Goal: Communication & Community: Answer question/provide support

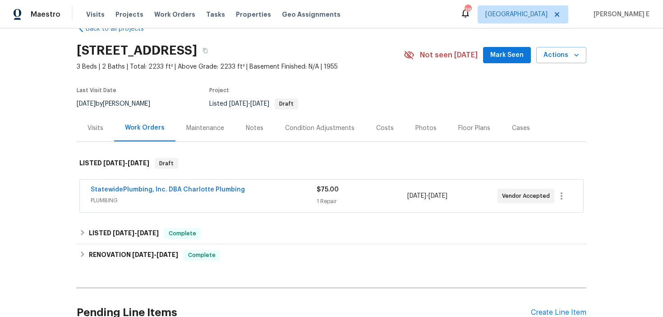
scroll to position [29, 0]
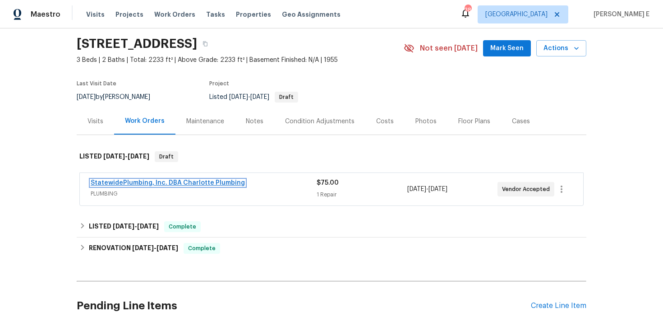
click at [197, 183] on link "StatewidePlumbing, Inc. DBA Charlotte Plumbing" at bounding box center [168, 183] width 154 height 6
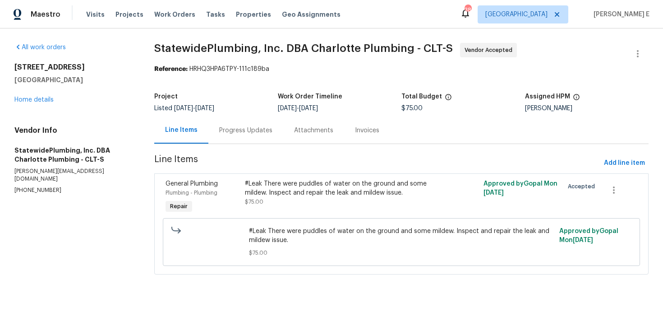
click at [223, 134] on div "Progress Updates" at bounding box center [245, 130] width 53 height 9
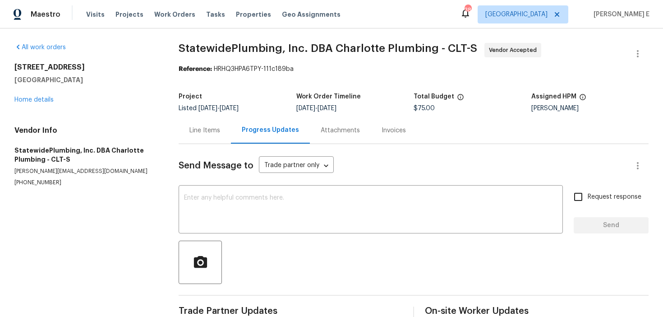
click at [207, 133] on div "Line Items" at bounding box center [205, 130] width 31 height 9
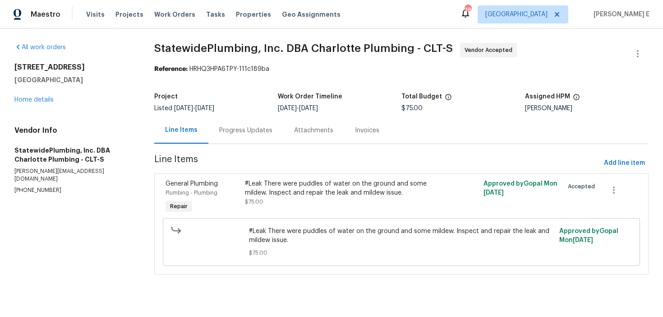
click at [235, 187] on div "General Plumbing" at bounding box center [203, 183] width 74 height 9
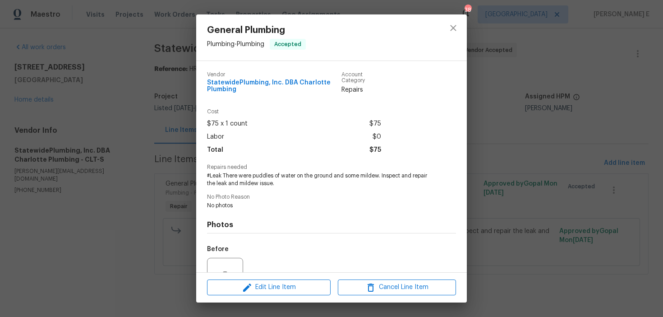
click at [116, 127] on div "General Plumbing Plumbing - Plumbing Accepted Vendor StatewidePlumbing, Inc. DB…" at bounding box center [331, 158] width 663 height 317
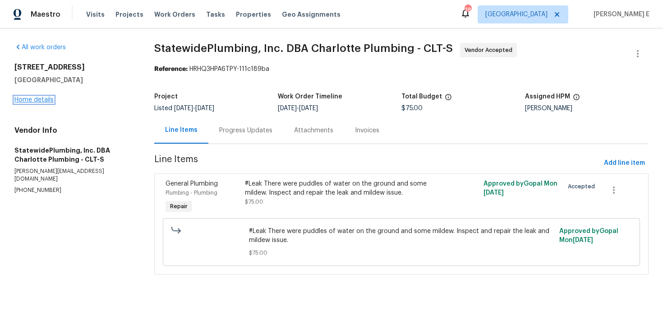
click at [37, 102] on link "Home details" at bounding box center [33, 100] width 39 height 6
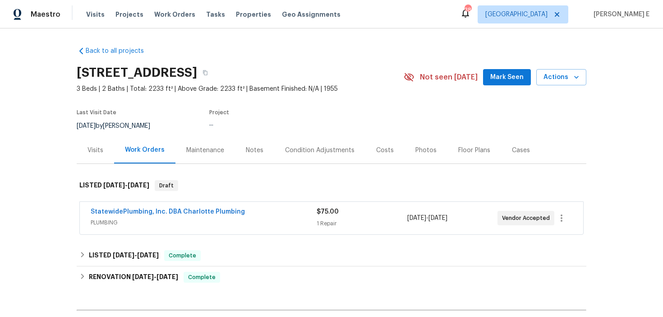
scroll to position [26, 0]
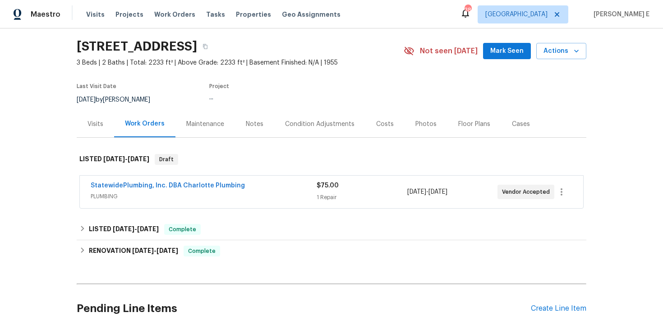
click at [197, 121] on div "Maintenance" at bounding box center [205, 124] width 38 height 9
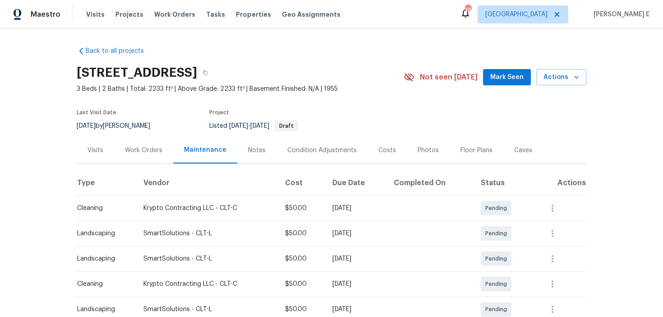
click at [462, 148] on div "Floor Plans" at bounding box center [477, 150] width 32 height 9
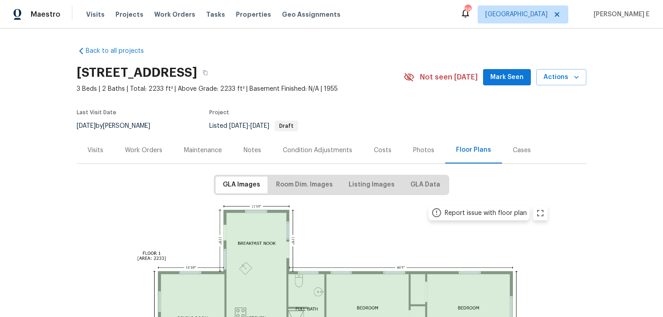
click at [143, 150] on div "Work Orders" at bounding box center [143, 150] width 37 height 9
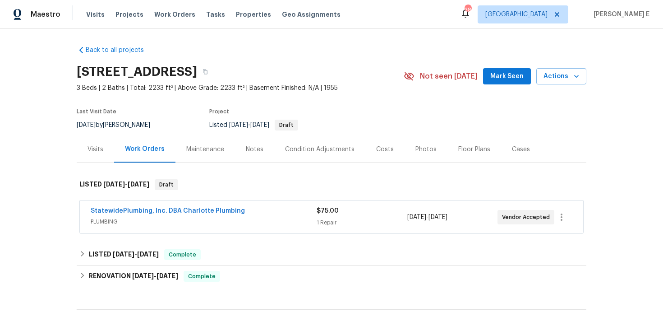
click at [252, 217] on div "StatewidePlumbing, Inc. DBA Charlotte Plumbing" at bounding box center [204, 211] width 226 height 11
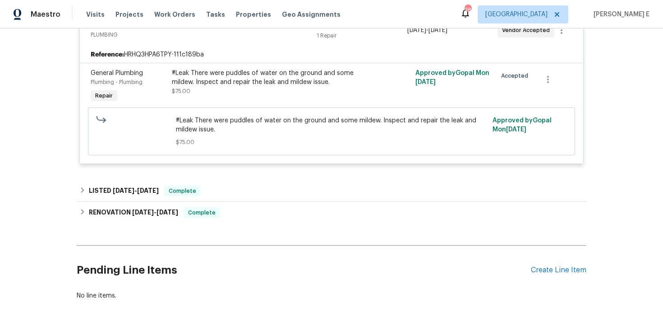
scroll to position [201, 0]
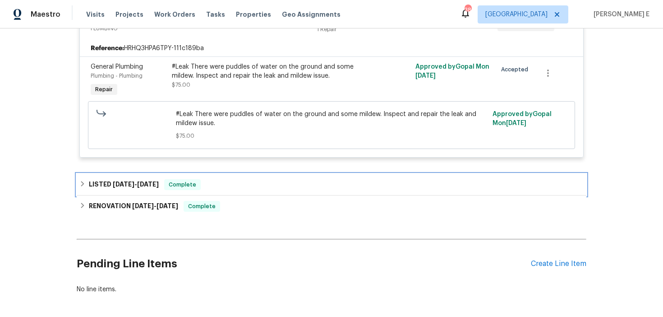
click at [130, 192] on div "LISTED [DATE] - [DATE] Complete" at bounding box center [332, 185] width 510 height 22
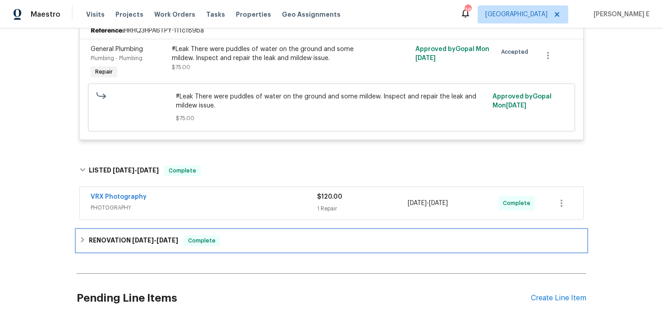
click at [136, 249] on div "RENOVATION [DATE] - [DATE] Complete" at bounding box center [332, 241] width 510 height 22
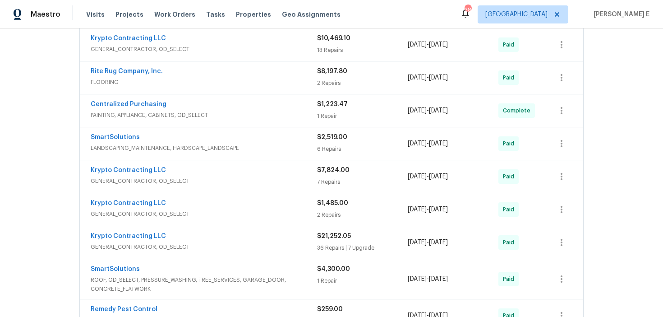
scroll to position [562, 0]
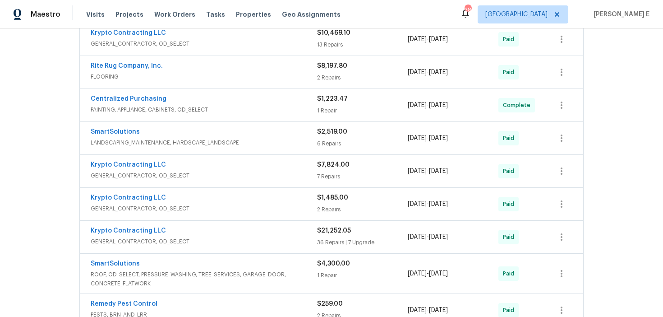
click at [209, 73] on span "FLOORING" at bounding box center [204, 76] width 227 height 9
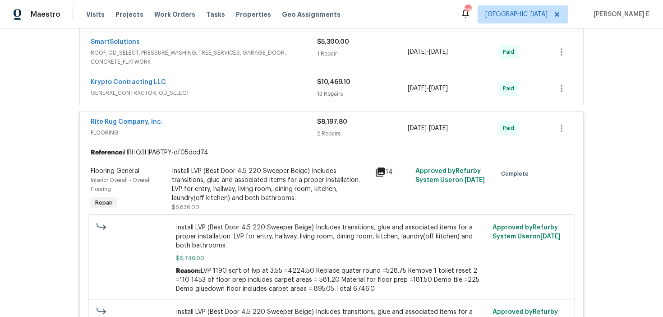
scroll to position [509, 0]
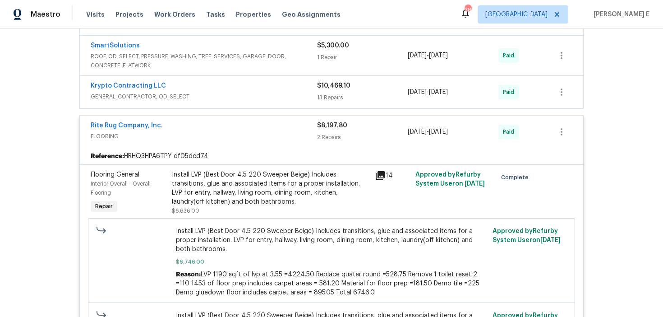
click at [191, 190] on div "Install LVP (Best Door 4.5 220 Sweeper Beige) Includes transitions, glue and as…" at bounding box center [271, 188] width 198 height 36
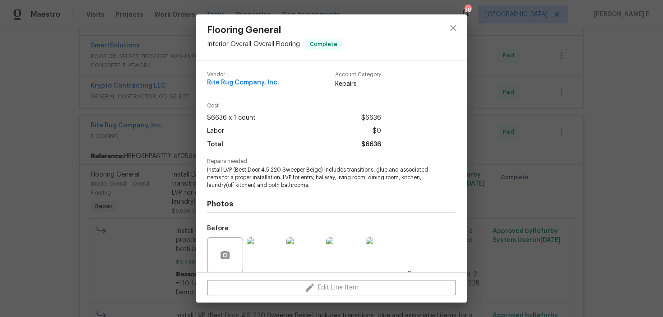
scroll to position [69, 0]
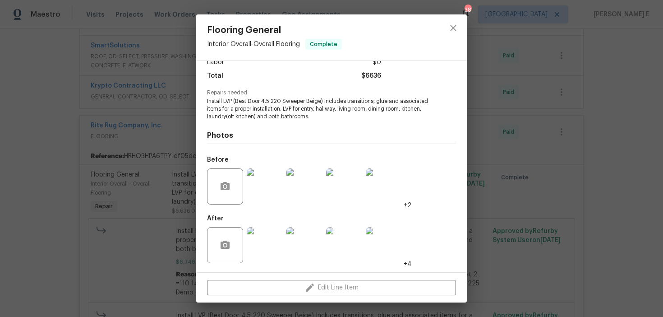
click at [266, 240] on img at bounding box center [265, 245] width 36 height 36
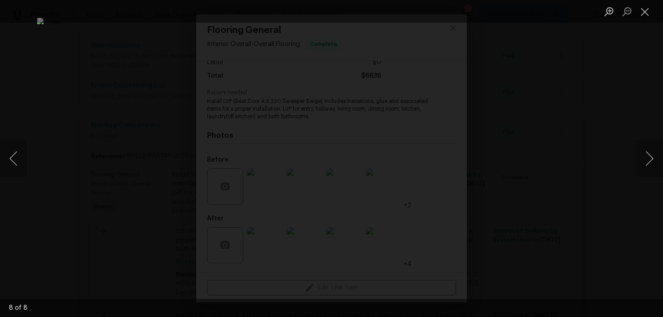
click at [572, 68] on div "Lightbox" at bounding box center [331, 158] width 663 height 317
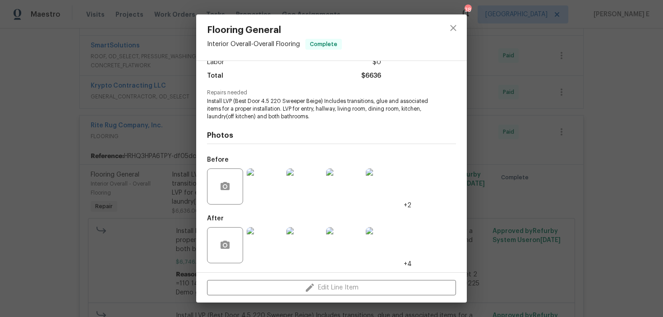
click at [264, 175] on img at bounding box center [265, 186] width 36 height 36
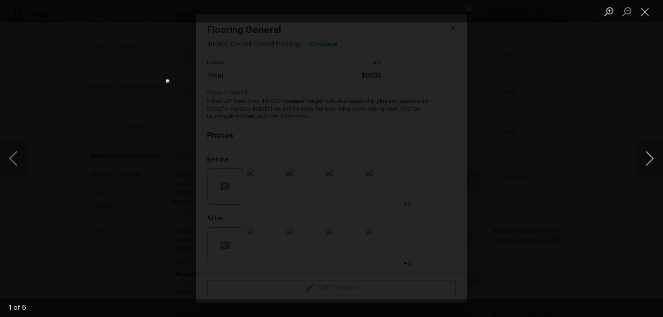
click at [651, 168] on button "Next image" at bounding box center [649, 158] width 27 height 36
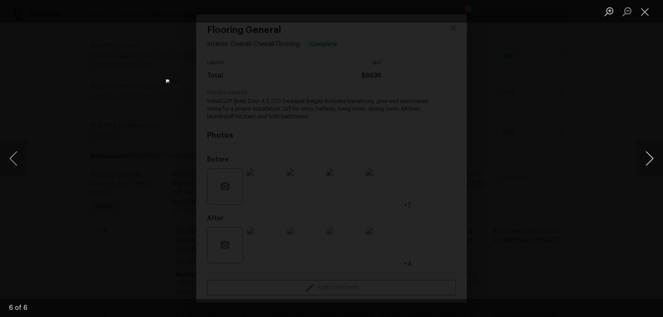
click at [651, 168] on button "Next image" at bounding box center [649, 158] width 27 height 36
click at [652, 168] on button "Next image" at bounding box center [649, 158] width 27 height 36
click at [651, 167] on button "Next image" at bounding box center [649, 158] width 27 height 36
click at [596, 167] on div "Lightbox" at bounding box center [331, 158] width 663 height 317
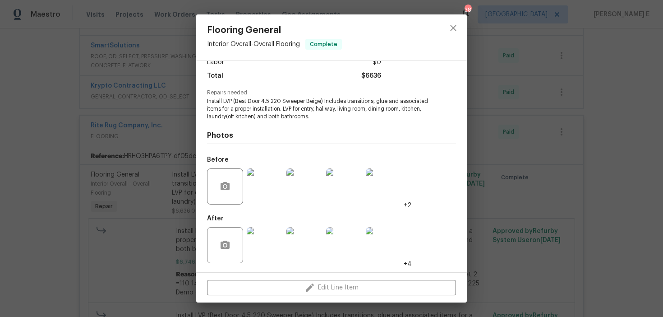
click at [257, 236] on img at bounding box center [265, 245] width 36 height 36
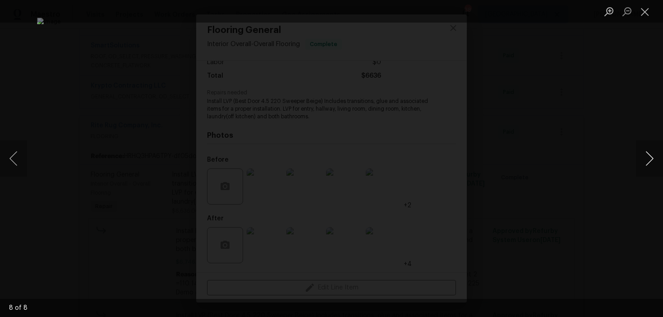
click at [644, 155] on button "Next image" at bounding box center [649, 158] width 27 height 36
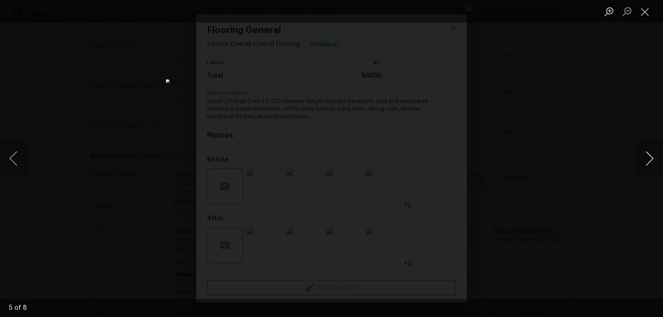
click at [644, 155] on button "Next image" at bounding box center [649, 158] width 27 height 36
click at [646, 163] on button "Next image" at bounding box center [649, 158] width 27 height 36
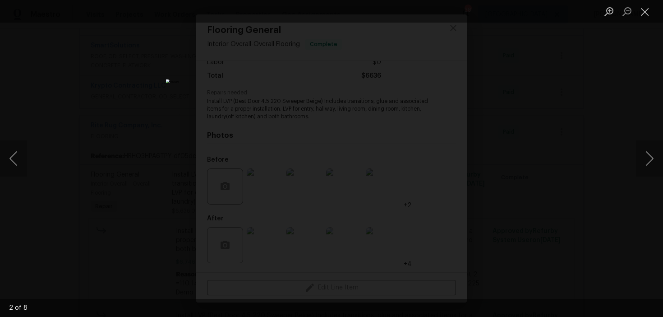
click at [611, 118] on div "Lightbox" at bounding box center [331, 158] width 663 height 317
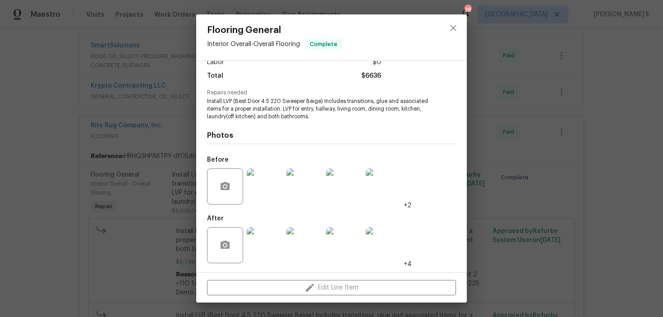
click at [269, 185] on img at bounding box center [265, 186] width 36 height 36
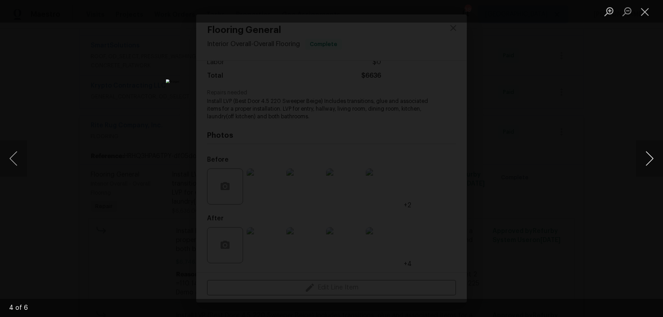
click at [652, 162] on button "Next image" at bounding box center [649, 158] width 27 height 36
click at [653, 162] on button "Next image" at bounding box center [649, 158] width 27 height 36
click at [654, 162] on button "Next image" at bounding box center [649, 158] width 27 height 36
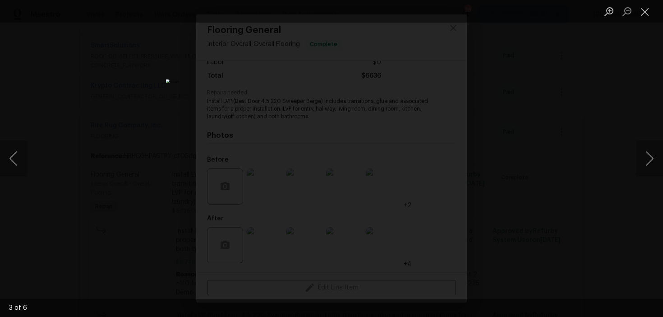
click at [561, 86] on div "Lightbox" at bounding box center [331, 158] width 663 height 317
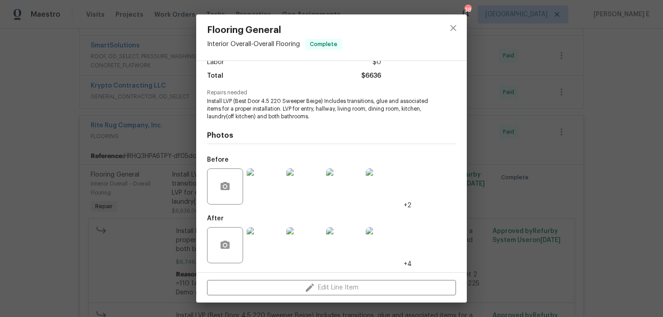
click at [561, 86] on div "Flooring General Interior Overall - Overall Flooring Complete Vendor Rite Rug C…" at bounding box center [331, 158] width 663 height 317
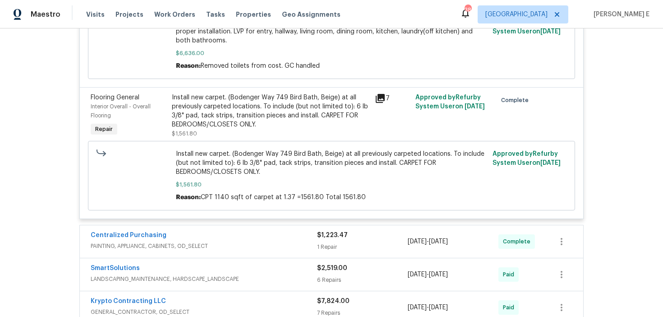
scroll to position [798, 0]
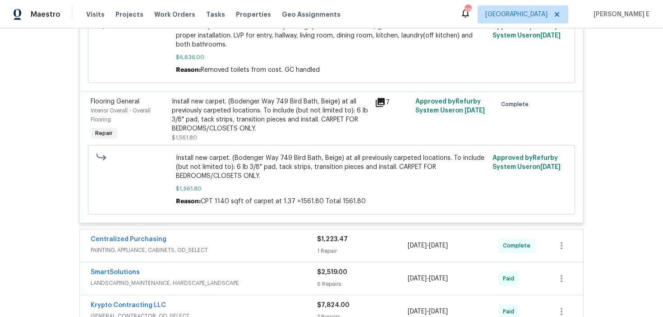
click at [281, 105] on div "Install new carpet. (Bodenger Way 749 Bird Bath, Beige) at all previously carpe…" at bounding box center [271, 115] width 198 height 36
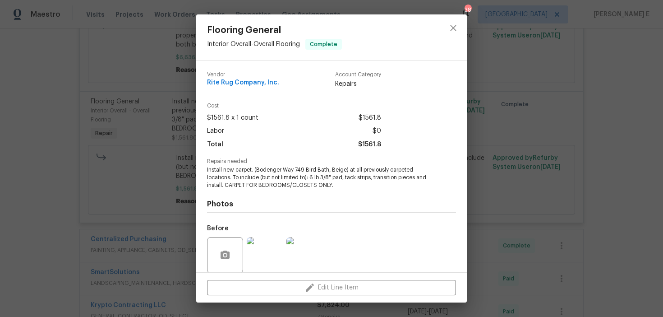
scroll to position [69, 0]
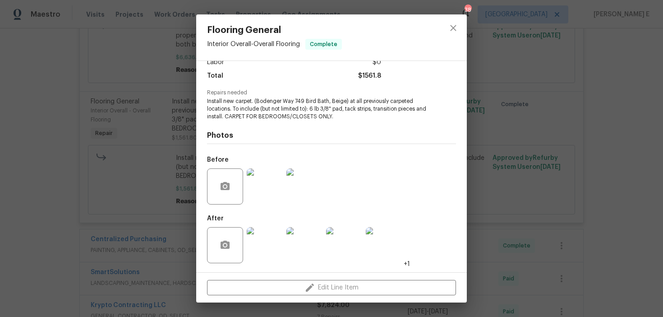
click at [267, 241] on img at bounding box center [265, 245] width 36 height 36
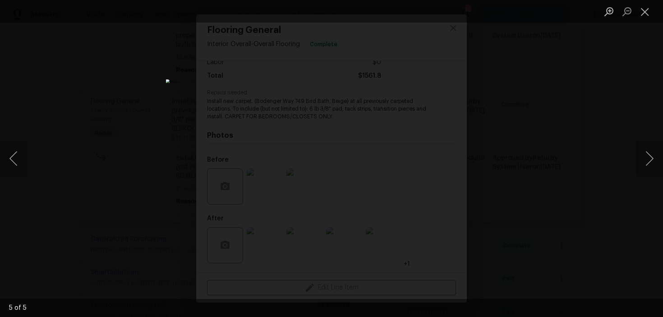
click at [540, 160] on div "Lightbox" at bounding box center [331, 158] width 663 height 317
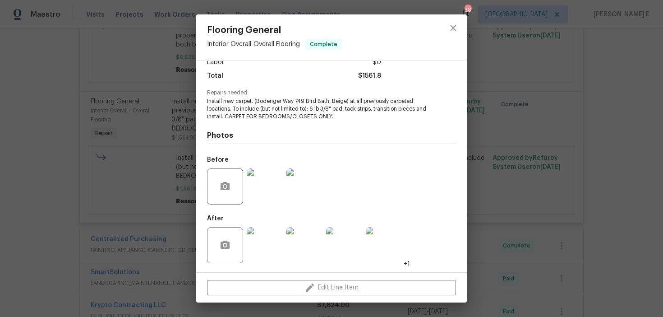
click at [540, 160] on div "Flooring General Interior Overall - Overall Flooring Complete Vendor Rite Rug C…" at bounding box center [331, 158] width 663 height 317
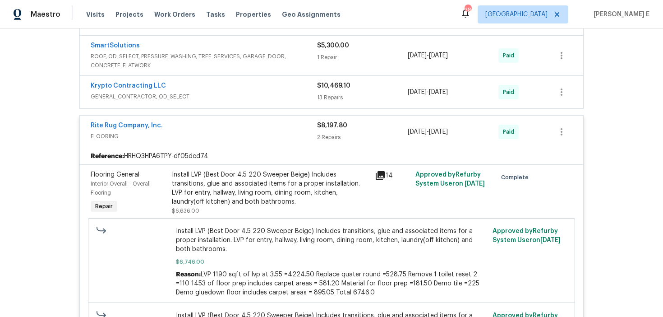
scroll to position [510, 0]
drag, startPoint x: 86, startPoint y: 127, endPoint x: 168, endPoint y: 128, distance: 82.6
click at [168, 128] on div "Rite Rug Company, Inc. FLOORING $8,197.80 2 Repairs [DATE] - [DATE] Paid" at bounding box center [332, 131] width 504 height 32
copy link "Rite Rug Company, Inc."
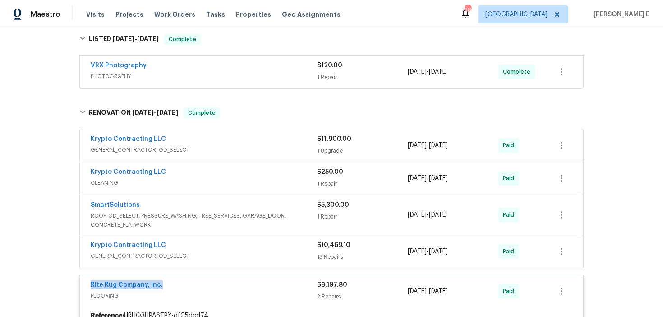
scroll to position [349, 0]
copy link "Rite Rug Company, Inc."
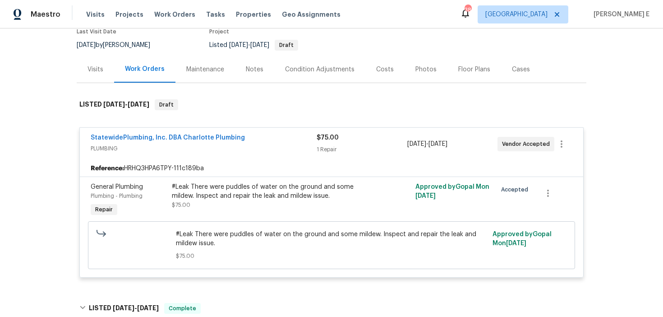
scroll to position [80, 0]
click at [130, 137] on link "StatewidePlumbing, Inc. DBA Charlotte Plumbing" at bounding box center [168, 138] width 154 height 6
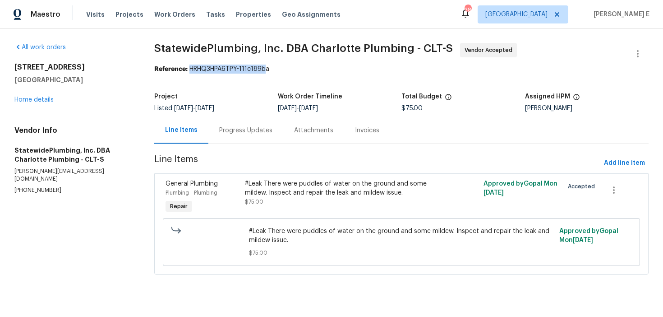
drag, startPoint x: 190, startPoint y: 69, endPoint x: 264, endPoint y: 69, distance: 74.9
click at [264, 69] on div "Reference: HRHQ3HPA6TPY-111c189ba" at bounding box center [401, 69] width 495 height 9
copy div "HRHQ3HPA6TPY-111c189ba"
click at [233, 119] on div "Progress Updates" at bounding box center [246, 130] width 75 height 27
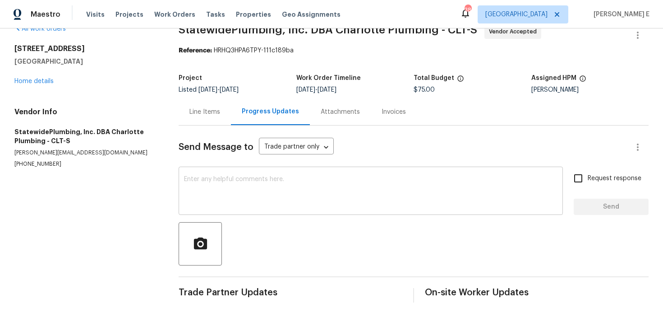
scroll to position [2, 0]
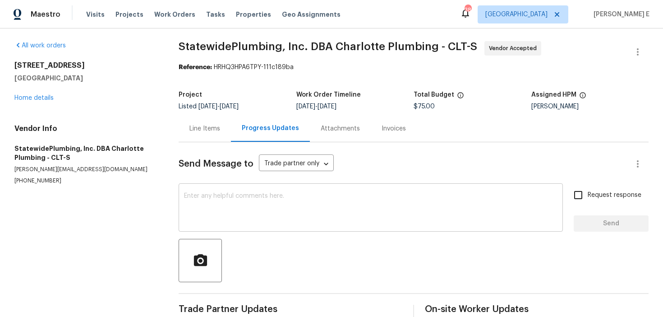
click at [221, 198] on textarea at bounding box center [371, 209] width 374 height 32
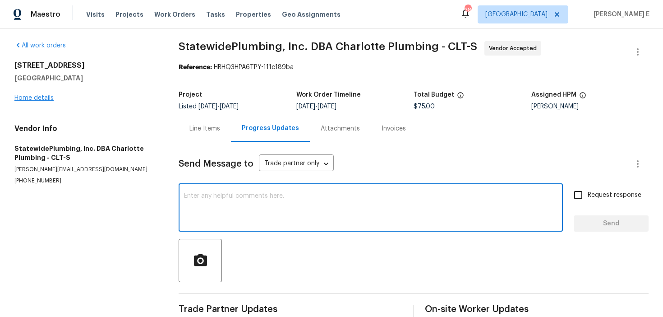
paste textarea "Hi this is [PERSON_NAME] with Opendoor. I’m confirming you received the WO for …"
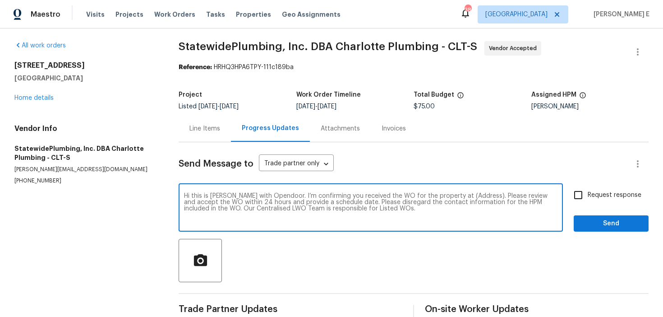
click at [471, 198] on textarea "Hi this is [PERSON_NAME] with Opendoor. I’m confirming you received the WO for …" at bounding box center [371, 209] width 374 height 32
paste textarea "Hi this is [PERSON_NAME] with Opendoor. I’m confirming you received the WO for …"
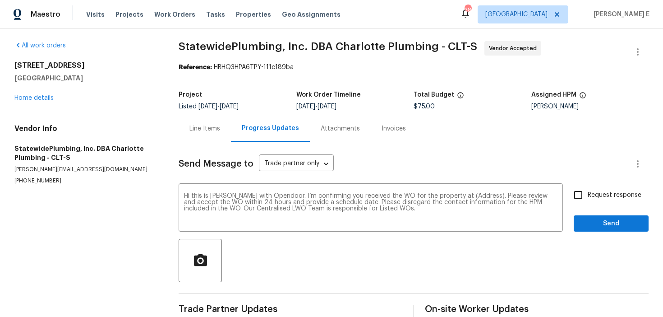
drag, startPoint x: 14, startPoint y: 66, endPoint x: 94, endPoint y: 79, distance: 81.0
click at [94, 79] on div "All work orders [STREET_ADDRESS] Home details Vendor Info StatewidePlumbing, In…" at bounding box center [331, 180] width 663 height 307
copy div "[STREET_ADDRESS]"
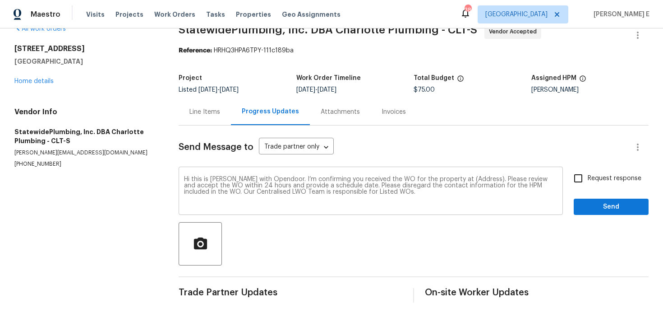
click at [477, 180] on textarea "Hi this is [PERSON_NAME] with Opendoor. I’m confirming you received the WO for …" at bounding box center [371, 192] width 374 height 32
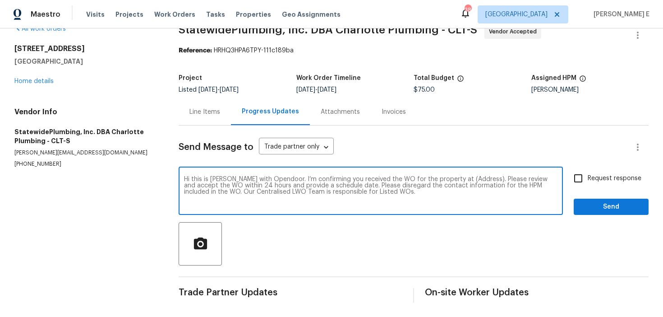
click at [477, 180] on textarea "Hi this is [PERSON_NAME] with Opendoor. I’m confirming you received the WO for …" at bounding box center [371, 192] width 374 height 32
paste textarea "[STREET_ADDRESS]"
drag, startPoint x: 247, startPoint y: 185, endPoint x: 482, endPoint y: 185, distance: 235.1
click at [482, 185] on textarea "Hi this is [PERSON_NAME] with Opendoor. I’m confirming you received the WO for …" at bounding box center [371, 192] width 374 height 32
type textarea "Hi this is [PERSON_NAME] with Opendoor. I’m confirming you received the WO for …"
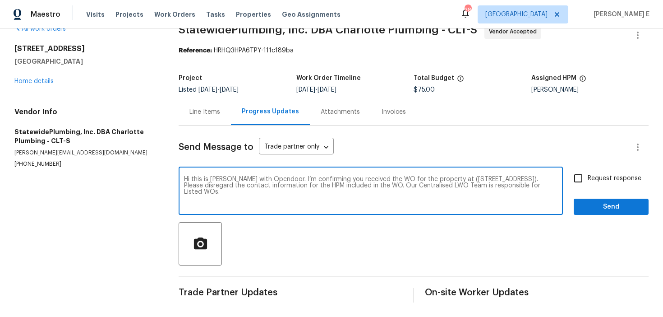
click at [590, 189] on div "Request response Send" at bounding box center [611, 192] width 75 height 46
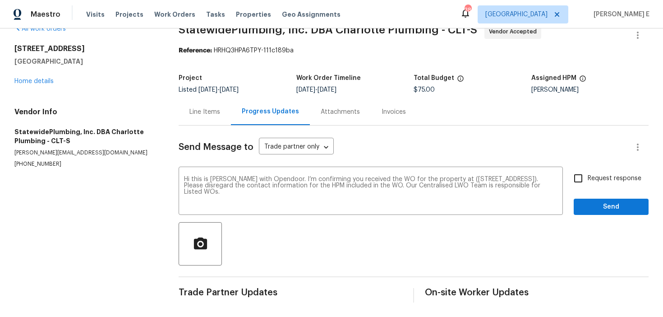
click at [588, 173] on input "Request response" at bounding box center [578, 178] width 19 height 19
checkbox input "true"
click at [593, 205] on span "Send" at bounding box center [611, 206] width 60 height 11
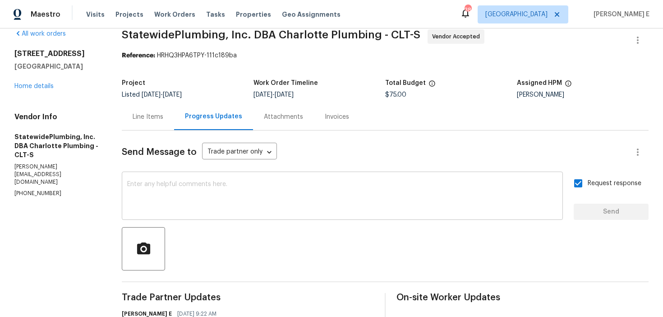
scroll to position [0, 0]
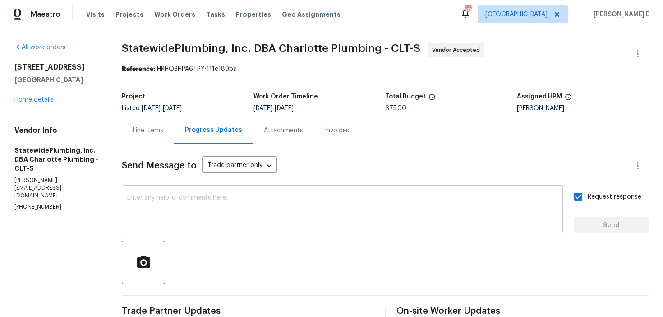
click at [293, 214] on textarea at bounding box center [342, 211] width 431 height 32
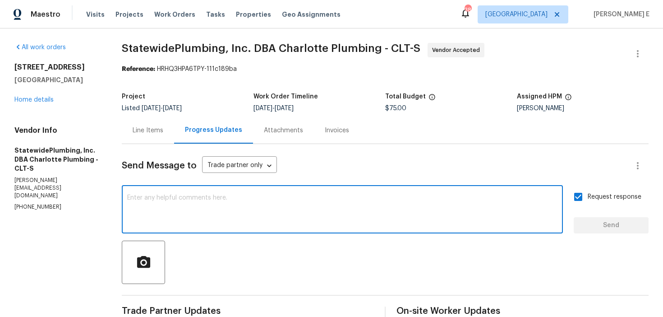
paste textarea "Attention All Work Orders must include before-photos (both close-up and wide-an…"
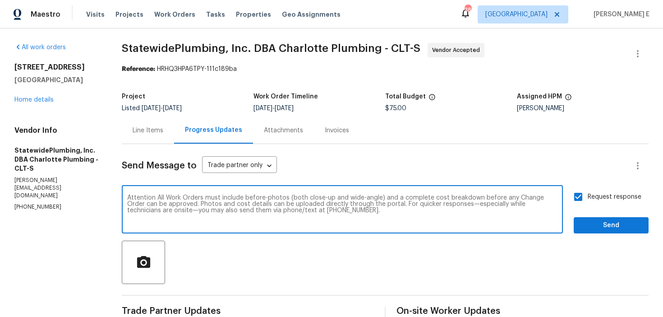
type textarea "Attention All Work Orders must include before-photos (both close-up and wide-an…"
click at [613, 226] on span "Send" at bounding box center [611, 225] width 60 height 11
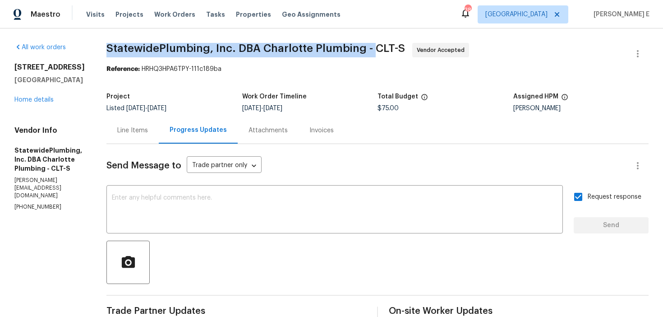
drag, startPoint x: 120, startPoint y: 48, endPoint x: 386, endPoint y: 46, distance: 266.3
click at [386, 46] on div "All work orders [STREET_ADDRESS] Home details Vendor Info StatewidePlumbing, In…" at bounding box center [331, 261] width 663 height 467
copy span "StatewidePlumbing, Inc. DBA Charlotte Plumbing -"
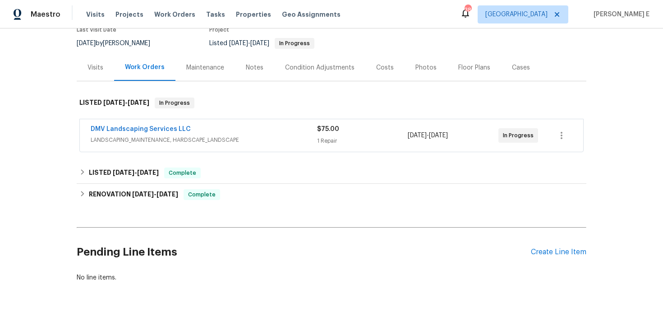
scroll to position [83, 0]
click at [158, 126] on link "DMV Landscaping Services LLC" at bounding box center [141, 128] width 100 height 6
